Goal: Transaction & Acquisition: Purchase product/service

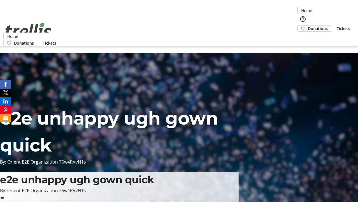
click at [308, 25] on span "Donations" at bounding box center [318, 28] width 20 height 6
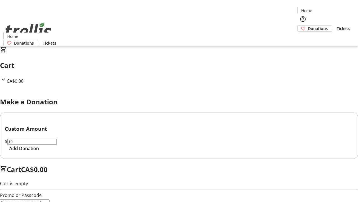
click at [39, 151] on span "Add Donation" at bounding box center [24, 148] width 30 height 7
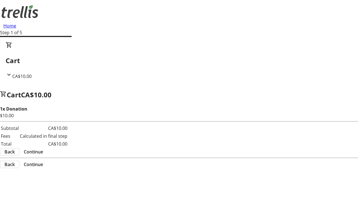
select select "CA"
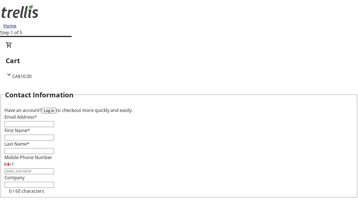
click at [56, 108] on button "Log in" at bounding box center [49, 111] width 15 height 6
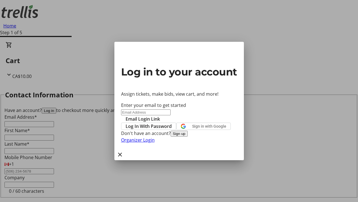
click at [172, 123] on span "Log In With Password" at bounding box center [149, 126] width 46 height 7
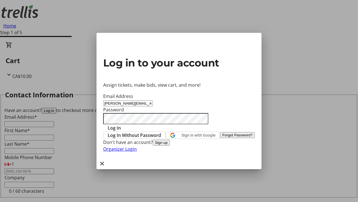
click at [121, 124] on span "Log In" at bounding box center [114, 127] width 13 height 7
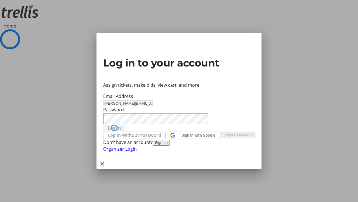
select select "CA"
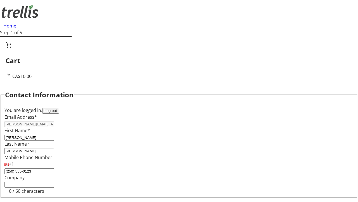
type input "[STREET_ADDRESS][PERSON_NAME]"
type input "Kelowna"
select select "BC"
type input "Kelowna"
type input "V1Y 0C2"
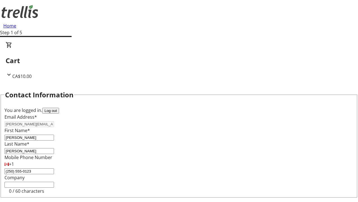
scroll to position [75, 0]
